Goal: Book appointment/travel/reservation

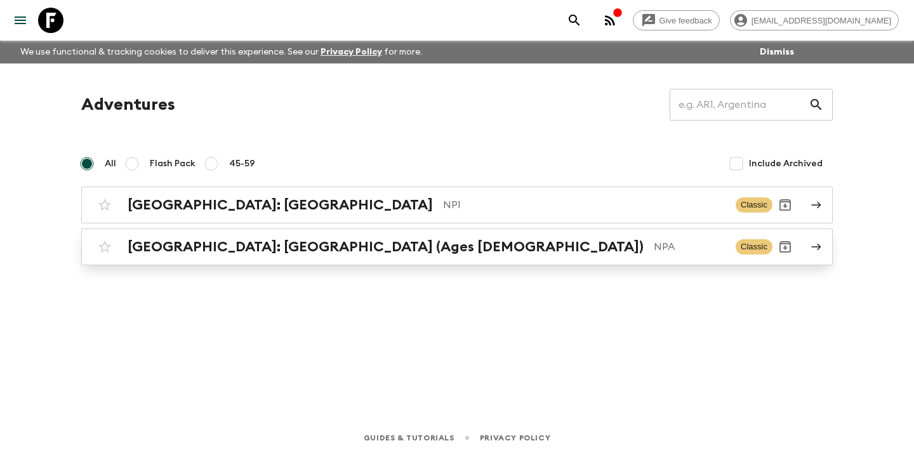
click at [654, 241] on p "NPA" at bounding box center [690, 246] width 72 height 15
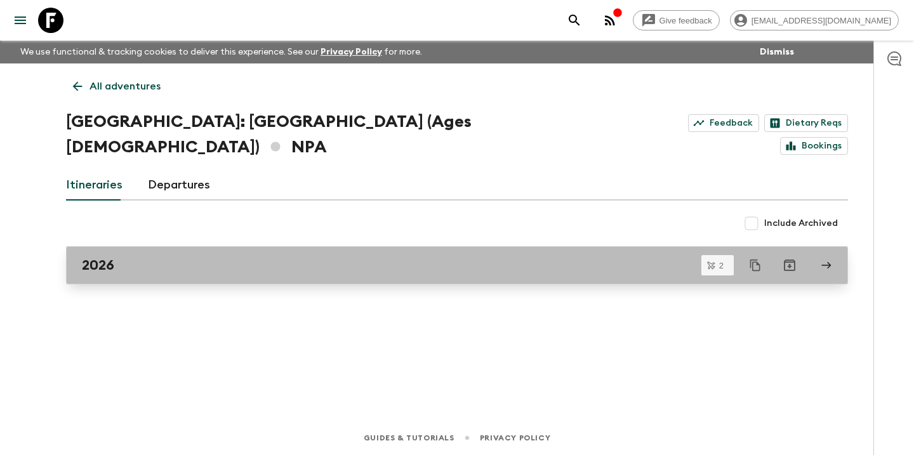
click at [424, 257] on div "2026" at bounding box center [445, 265] width 726 height 16
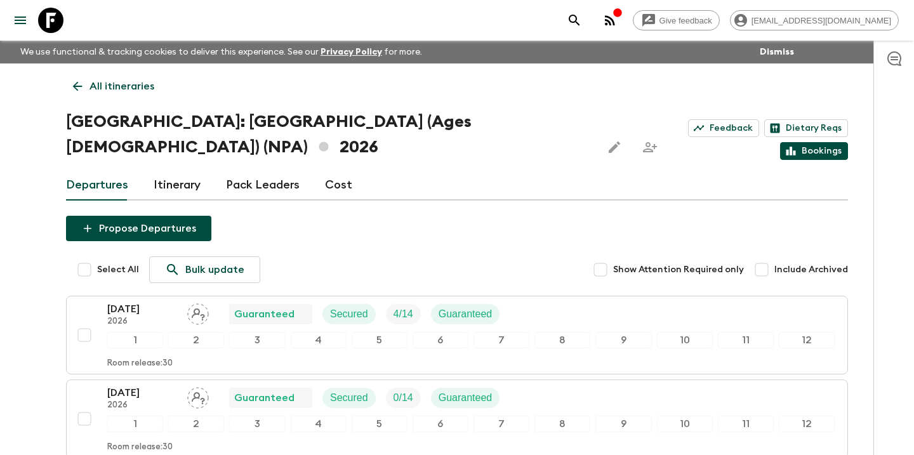
click at [824, 142] on link "Bookings" at bounding box center [814, 151] width 68 height 18
click at [798, 142] on link "Bookings" at bounding box center [814, 151] width 68 height 18
